Goal: Download file/media

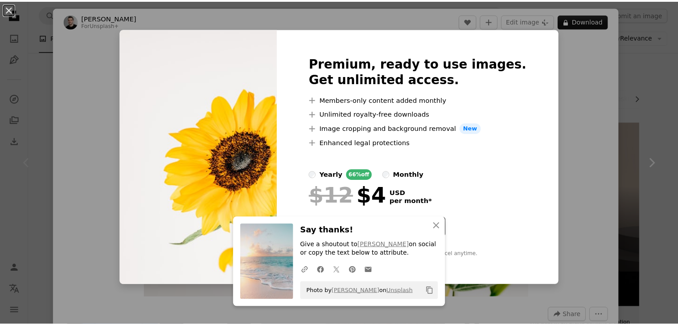
scroll to position [529, 0]
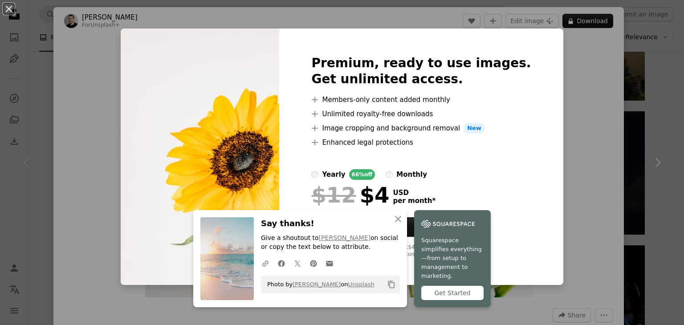
click at [641, 141] on div "An X shape Premium, ready to use images. Get unlimited access. A plus sign Memb…" at bounding box center [342, 162] width 684 height 325
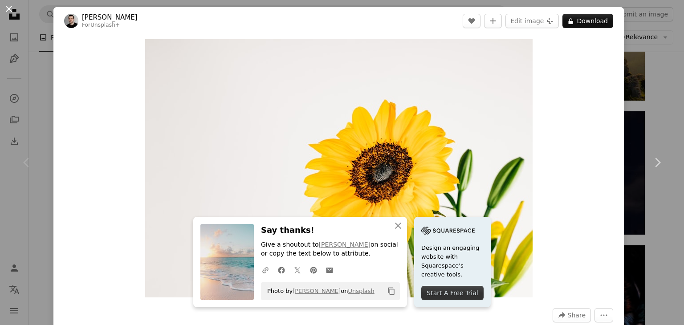
click at [7, 9] on button "An X shape" at bounding box center [9, 9] width 11 height 11
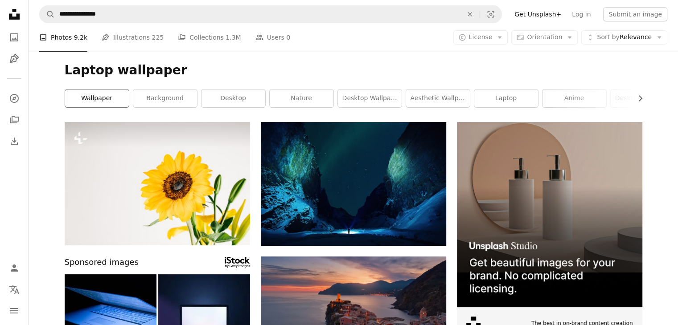
click at [114, 98] on link "wallpaper" at bounding box center [97, 99] width 64 height 18
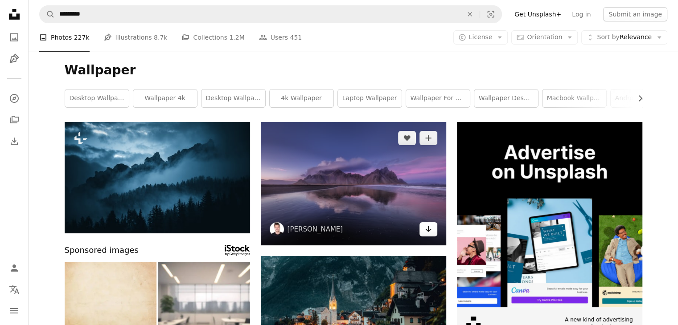
click at [423, 230] on link "Arrow pointing down" at bounding box center [428, 229] width 18 height 14
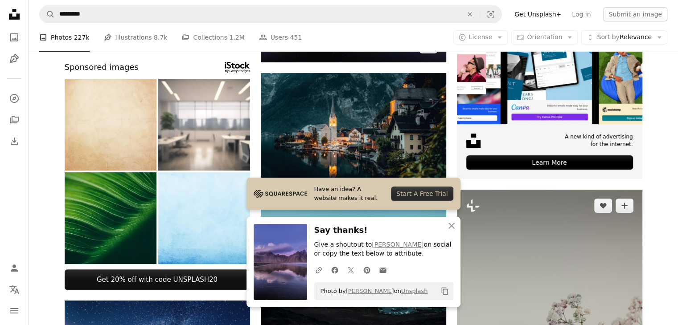
scroll to position [189, 0]
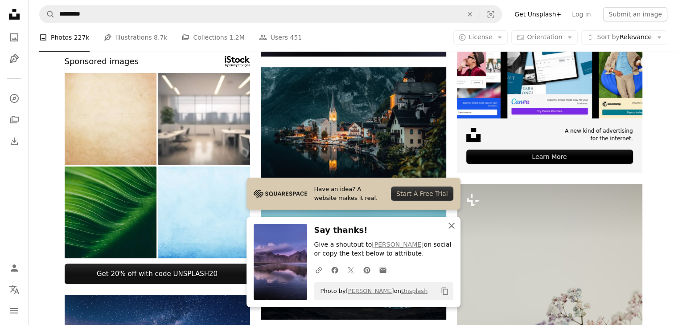
click at [451, 222] on icon "An X shape" at bounding box center [451, 226] width 11 height 11
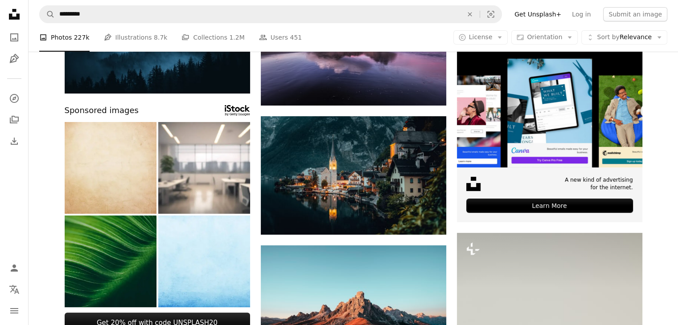
scroll to position [88, 0]
